Goal: Task Accomplishment & Management: Use online tool/utility

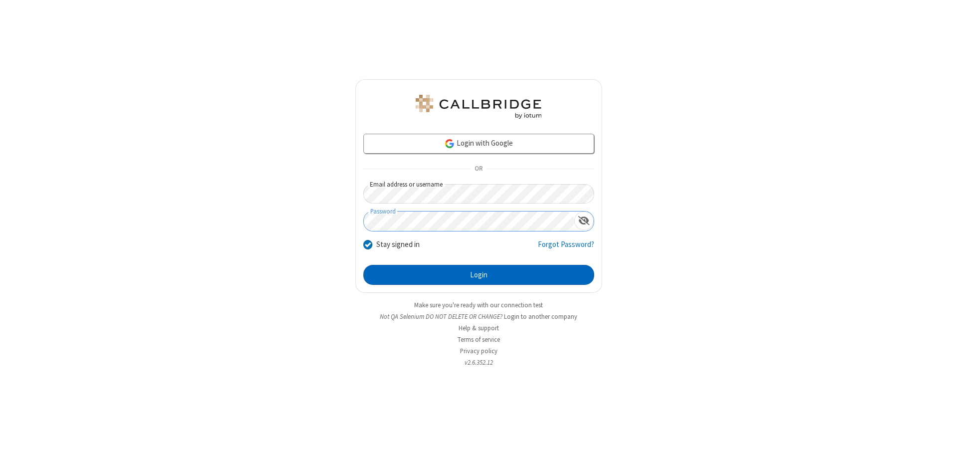
click at [479, 275] on button "Login" at bounding box center [478, 275] width 231 height 20
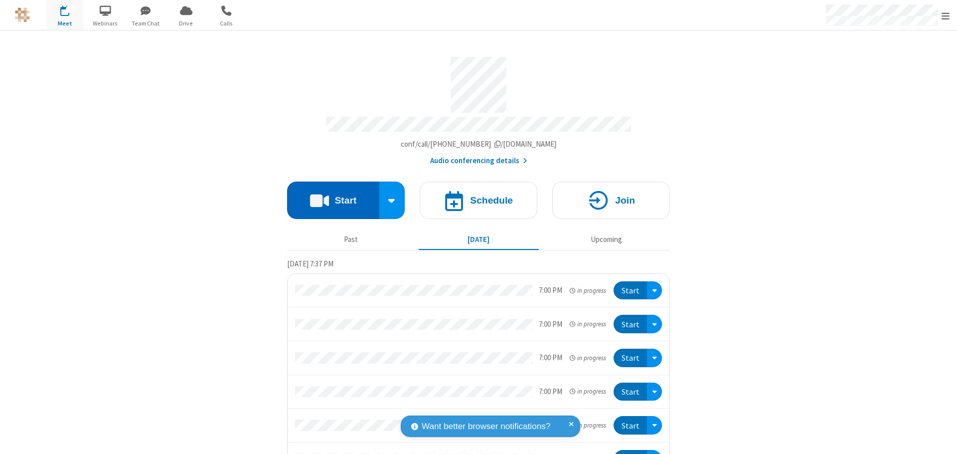
click at [329, 195] on button "Start" at bounding box center [333, 199] width 92 height 37
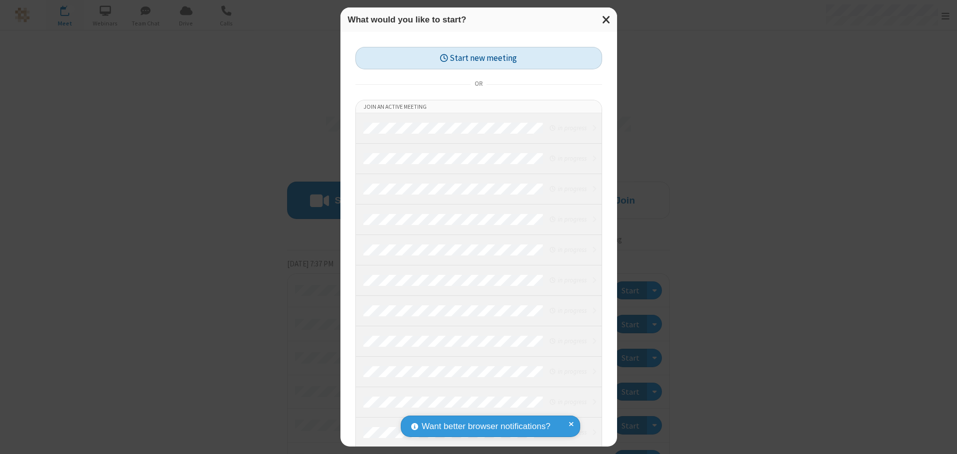
click at [479, 58] on button "Start new meeting" at bounding box center [478, 58] width 247 height 22
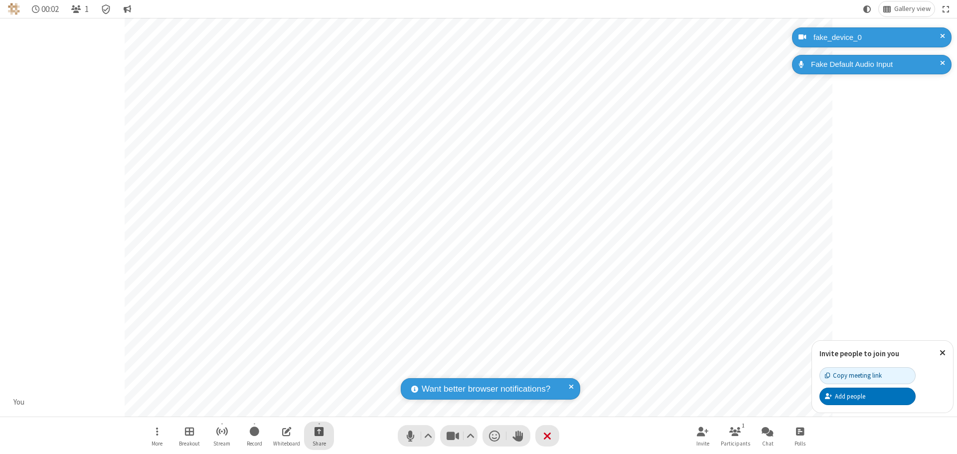
click at [319, 431] on span "Start sharing" at bounding box center [319, 431] width 9 height 12
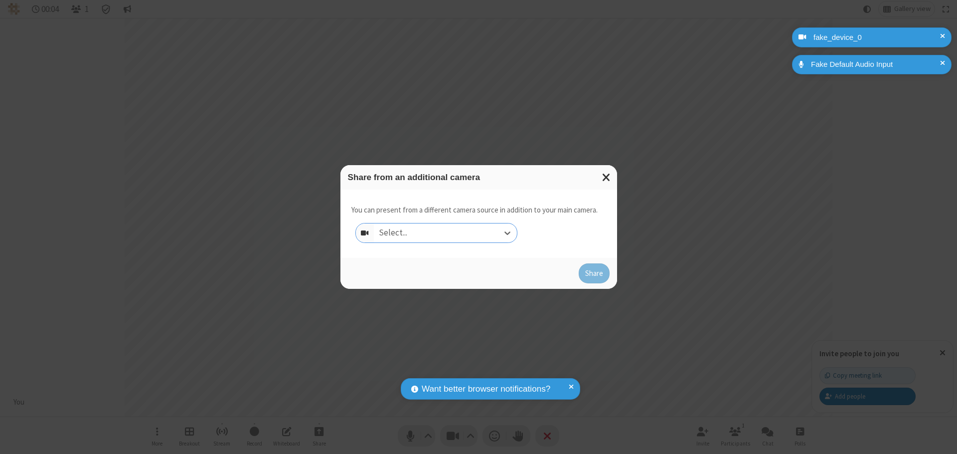
click at [445, 233] on div "Select..." at bounding box center [445, 232] width 143 height 19
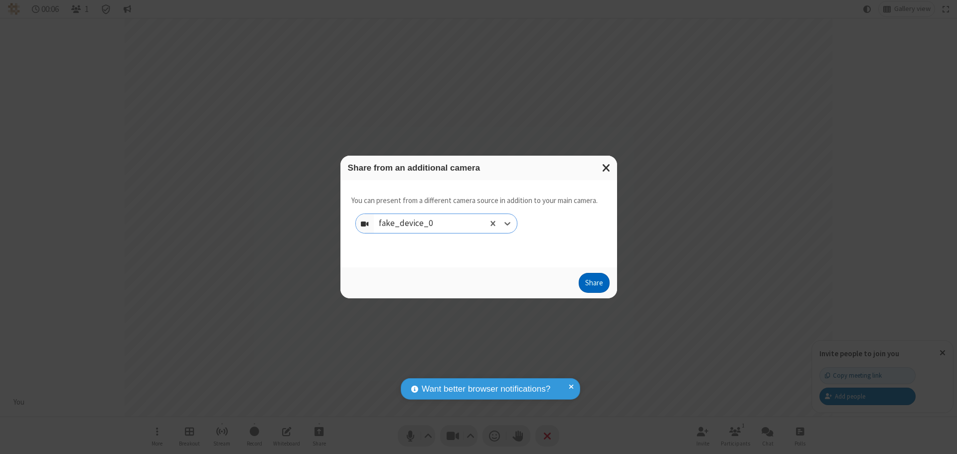
click at [594, 285] on button "Share" at bounding box center [594, 283] width 31 height 20
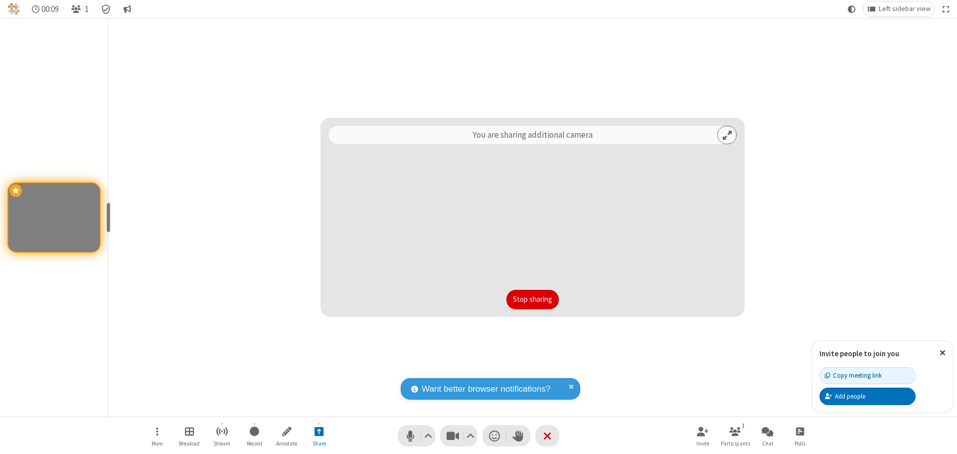
click at [532, 299] on button "Stop sharing" at bounding box center [532, 300] width 52 height 20
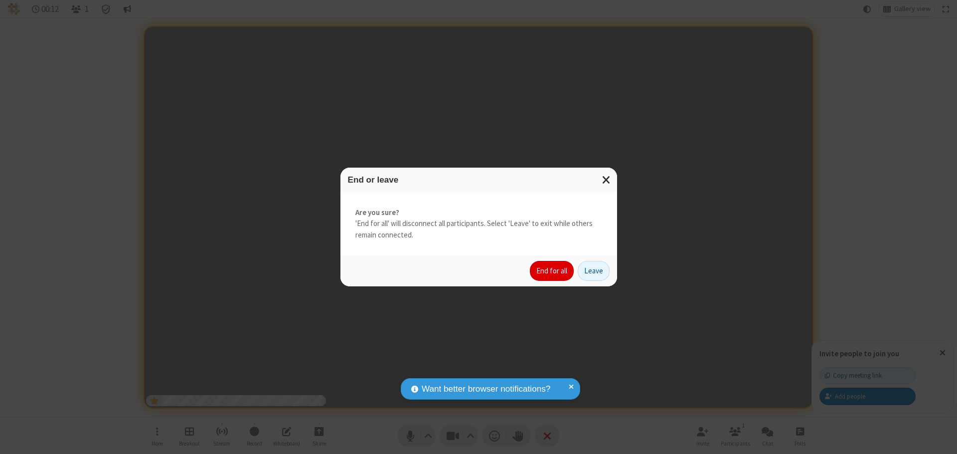
click at [552, 271] on button "End for all" at bounding box center [552, 271] width 44 height 20
